Goal: Task Accomplishment & Management: Manage account settings

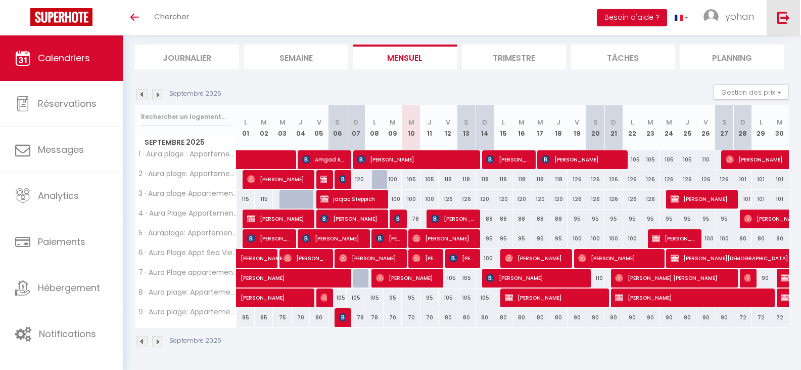
click at [783, 9] on link at bounding box center [783, 17] width 33 height 35
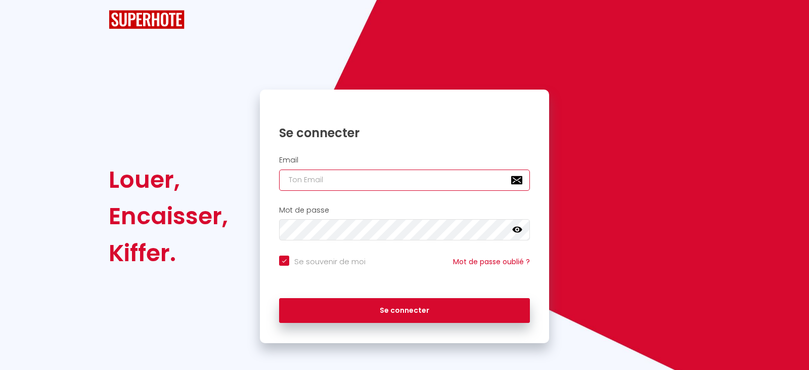
type input "[PERSON_NAME][EMAIL_ADDRESS][DOMAIN_NAME]"
checkbox input "true"
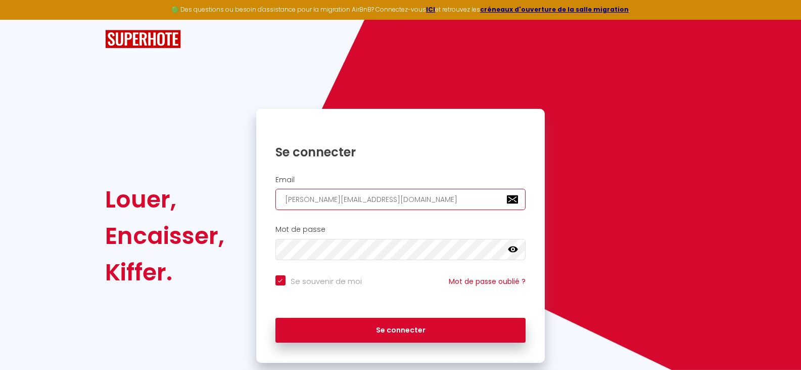
click at [410, 201] on input "[PERSON_NAME][EMAIL_ADDRESS][DOMAIN_NAME]" at bounding box center [401, 199] width 251 height 21
type input "[EMAIL_ADDRESS][DOMAIN_NAME]"
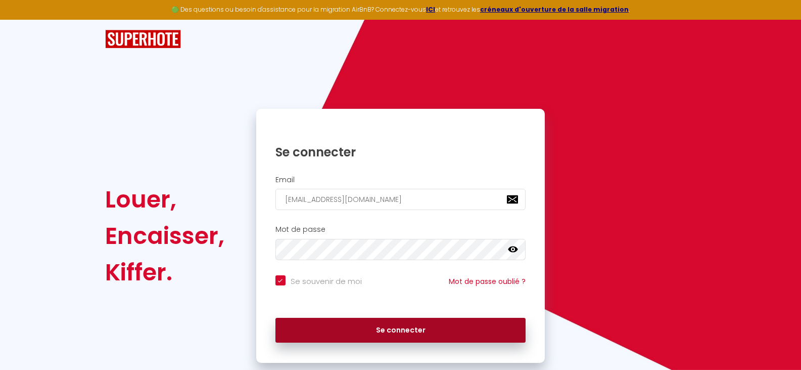
click at [414, 327] on button "Se connecter" at bounding box center [401, 330] width 251 height 25
checkbox input "true"
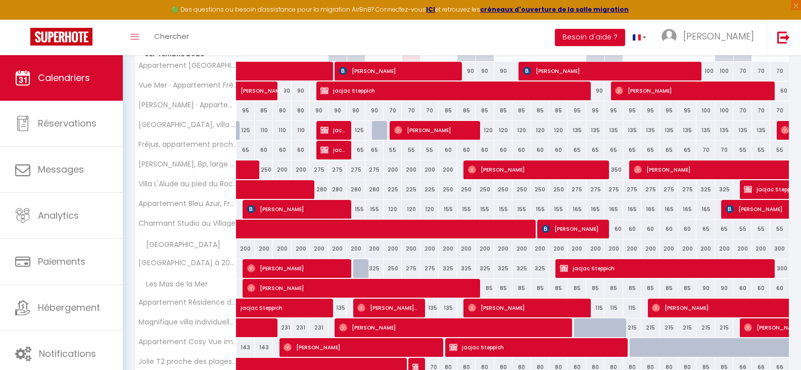
scroll to position [238, 0]
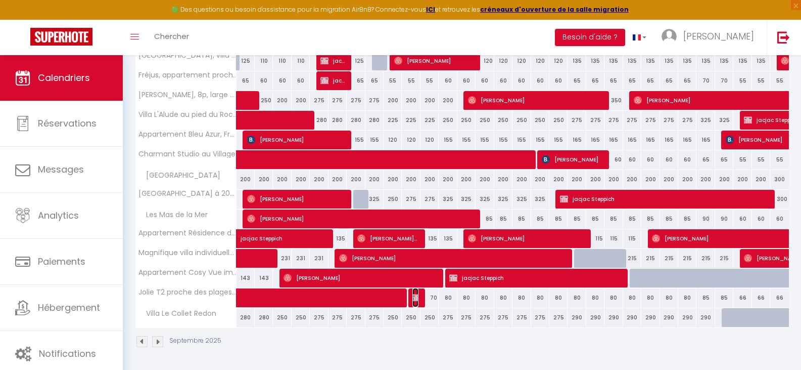
click at [414, 294] on img at bounding box center [417, 297] width 8 height 8
select select "OK"
select select "KO"
select select "0"
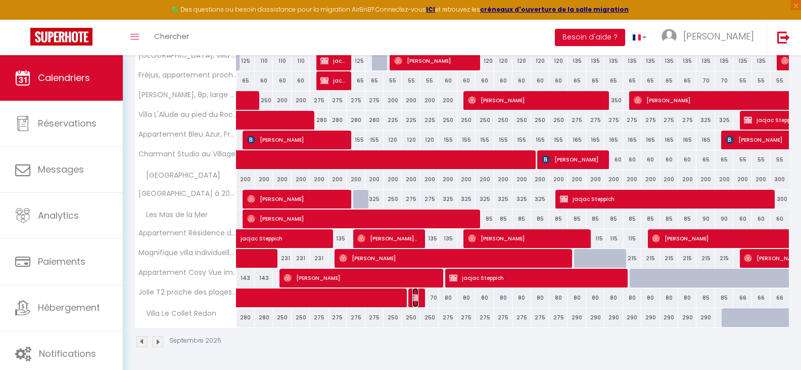
select select "1"
select select
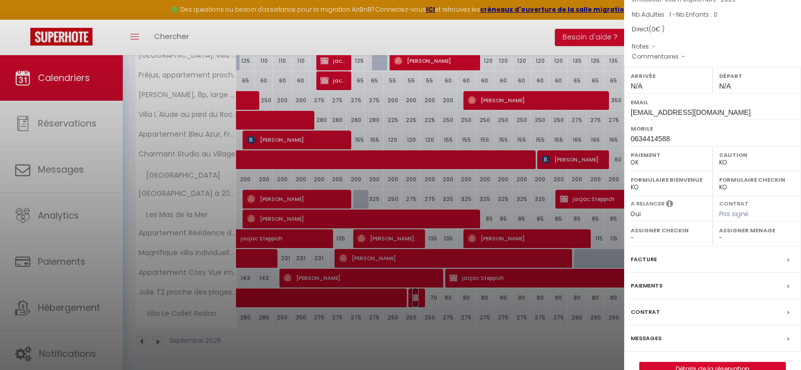
scroll to position [112, 0]
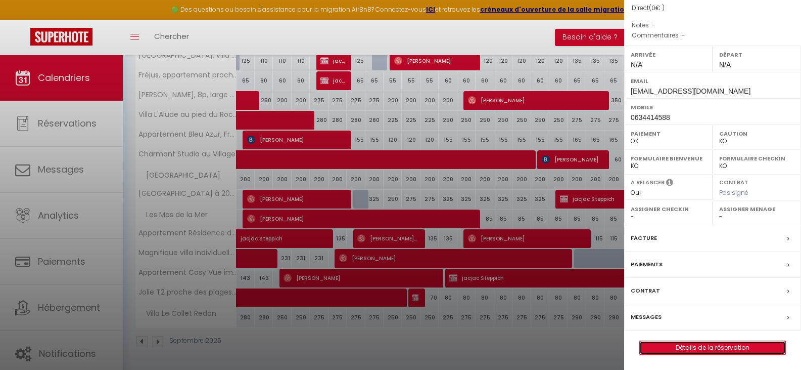
click at [709, 346] on link "Détails de la réservation" at bounding box center [713, 347] width 146 height 13
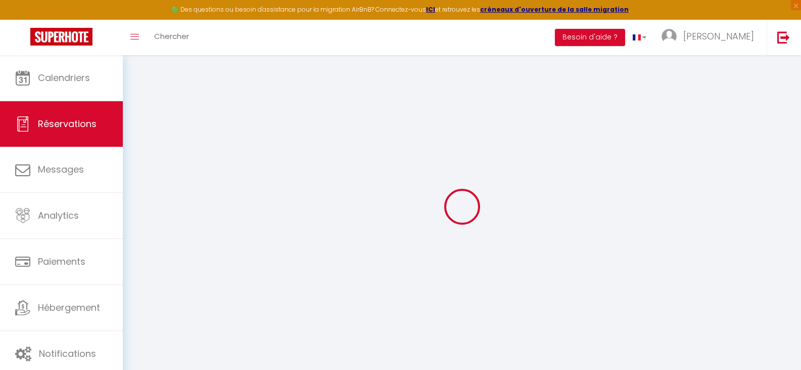
select select
checkbox input "false"
select select
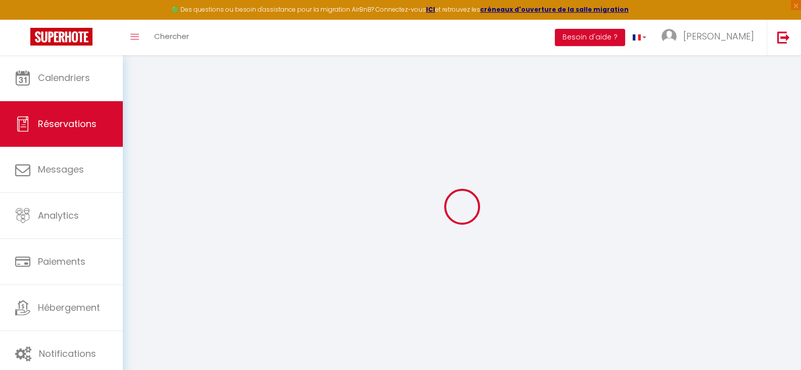
checkbox input "false"
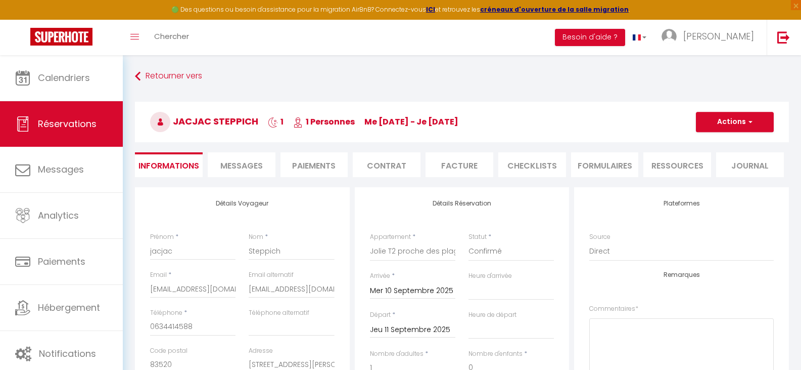
select select
checkbox input "false"
select select
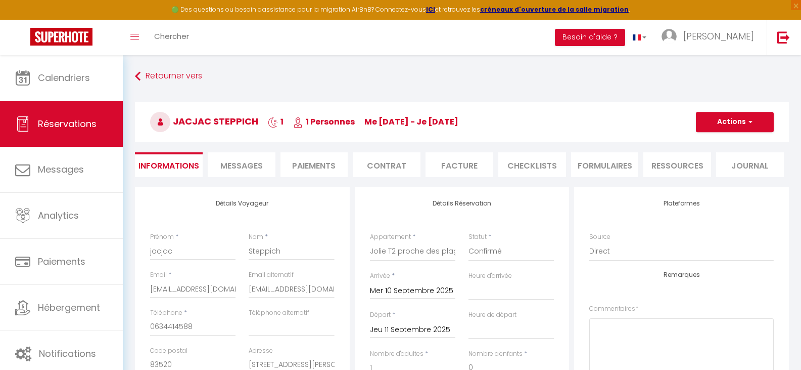
click at [415, 329] on input "Jeu 11 Septembre 2025" at bounding box center [412, 329] width 85 height 13
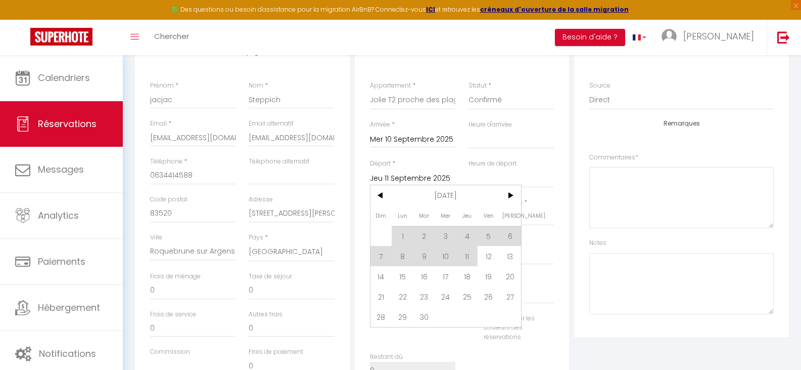
scroll to position [152, 0]
click at [508, 252] on span "13" at bounding box center [511, 255] width 22 height 20
select select
type input "Sam 13 Septembre 2025"
select select
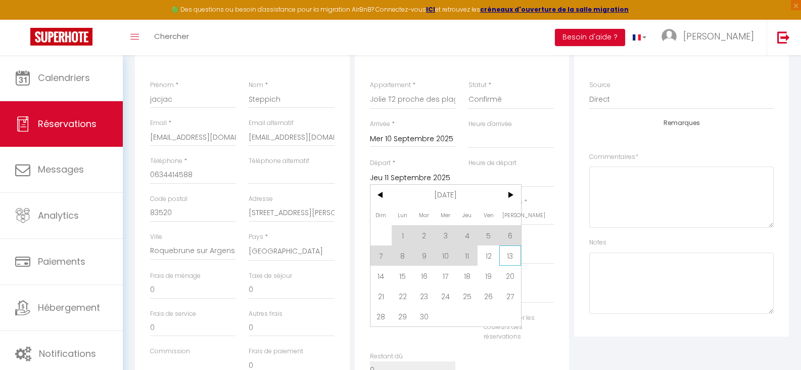
checkbox input "false"
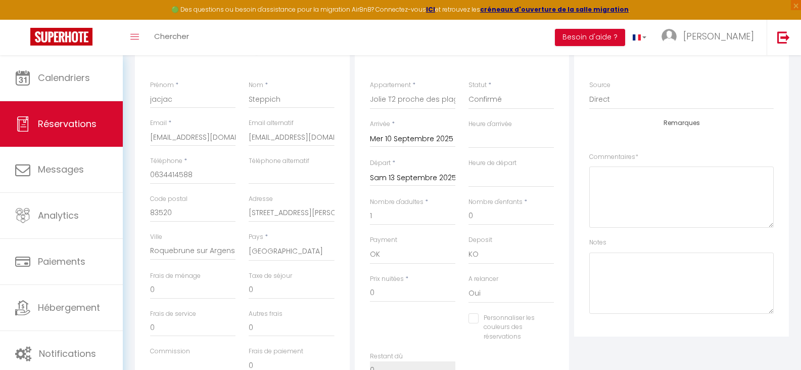
type input "60"
select select
type input "220"
checkbox input "false"
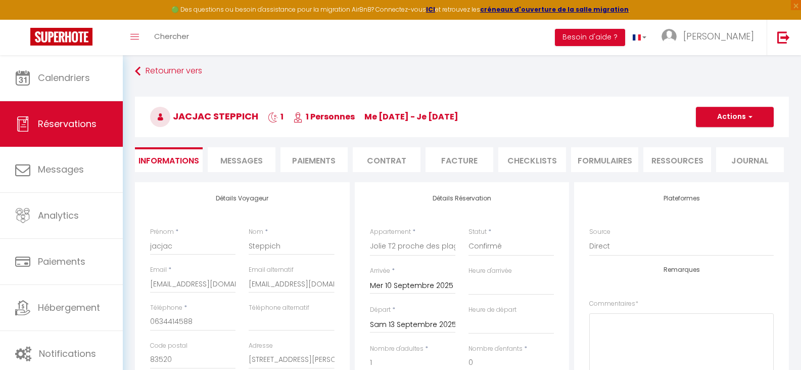
scroll to position [0, 0]
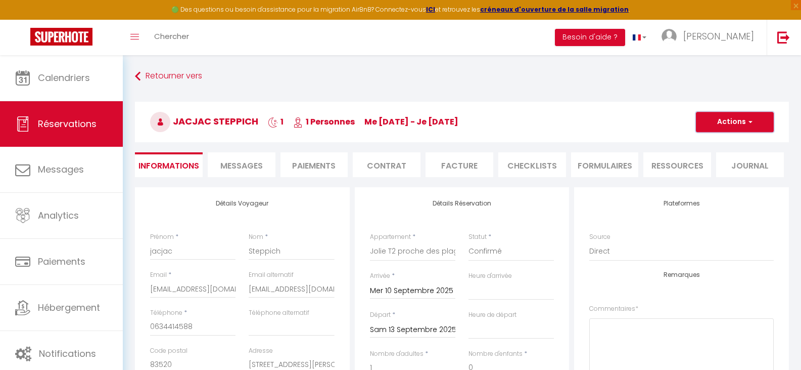
click at [733, 116] on button "Actions" at bounding box center [735, 122] width 78 height 20
click at [720, 140] on link "Enregistrer" at bounding box center [725, 144] width 80 height 13
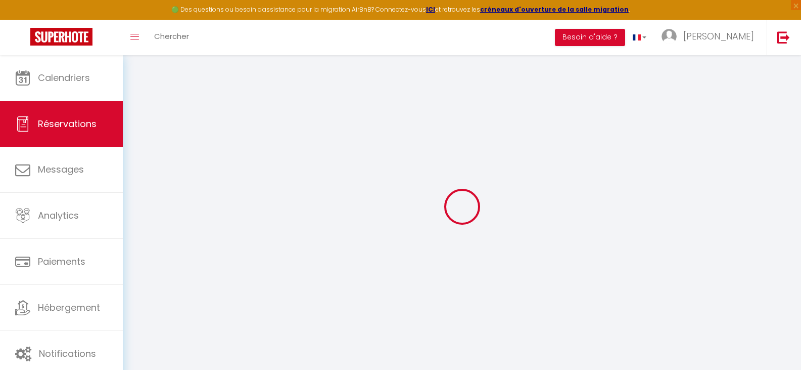
select select "not_cancelled"
